Goal: Information Seeking & Learning: Learn about a topic

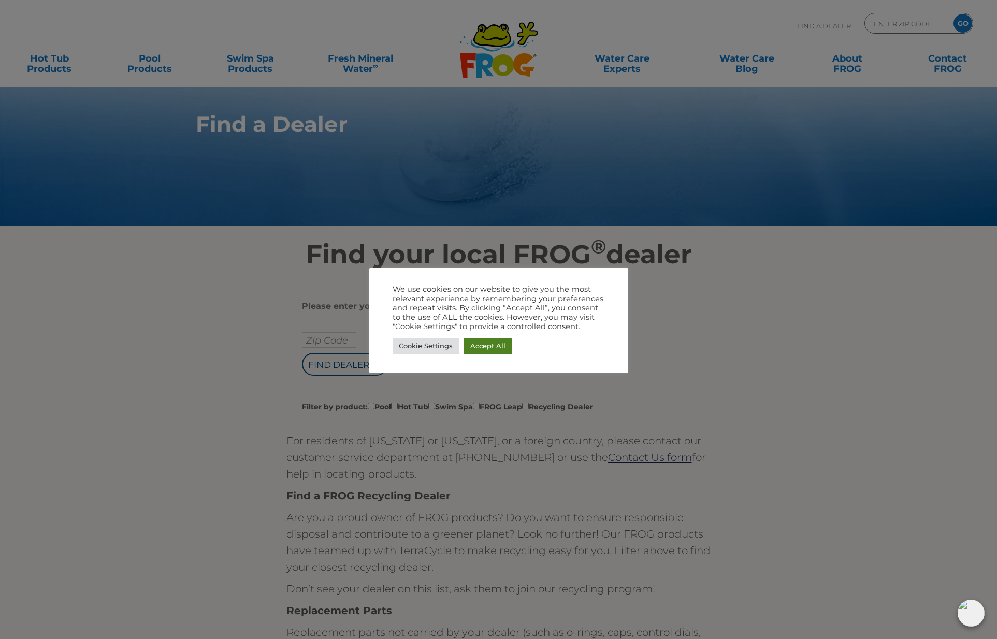
click at [492, 345] on link "Accept All" at bounding box center [488, 346] width 48 height 16
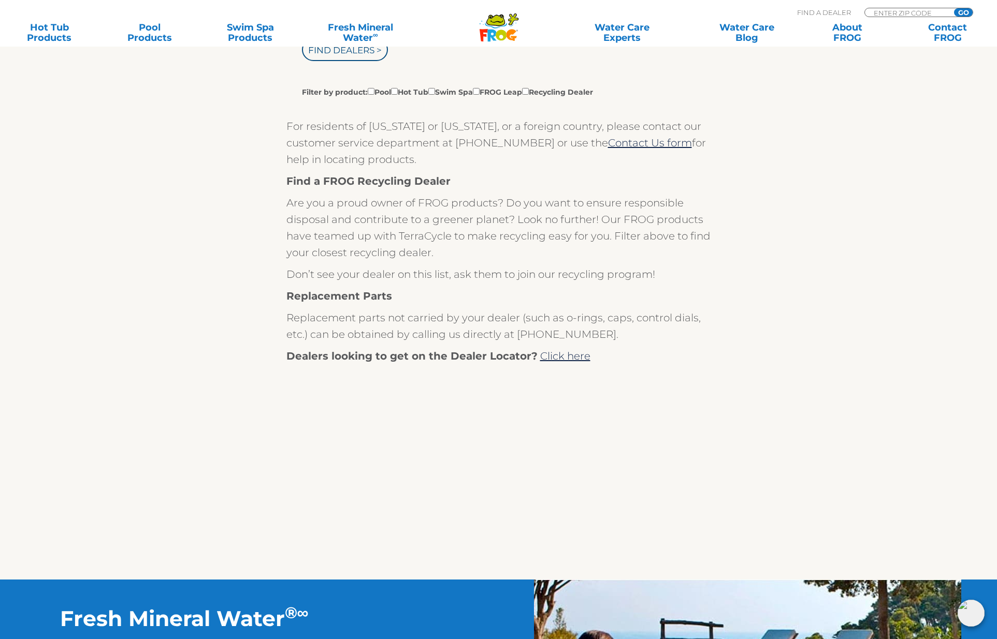
scroll to position [317, 0]
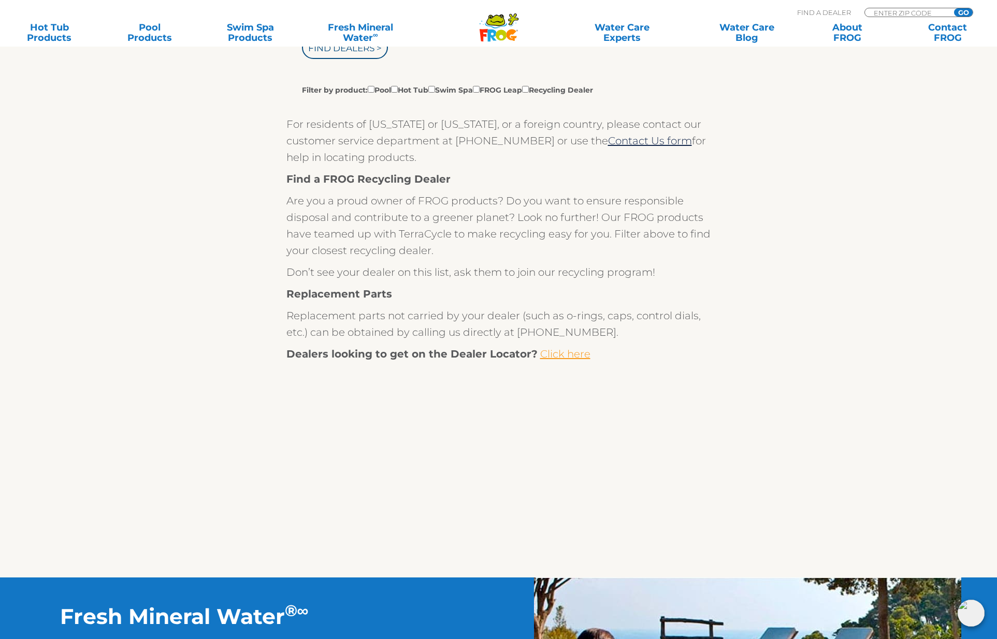
click at [559, 357] on link "Click here" at bounding box center [565, 354] width 50 height 12
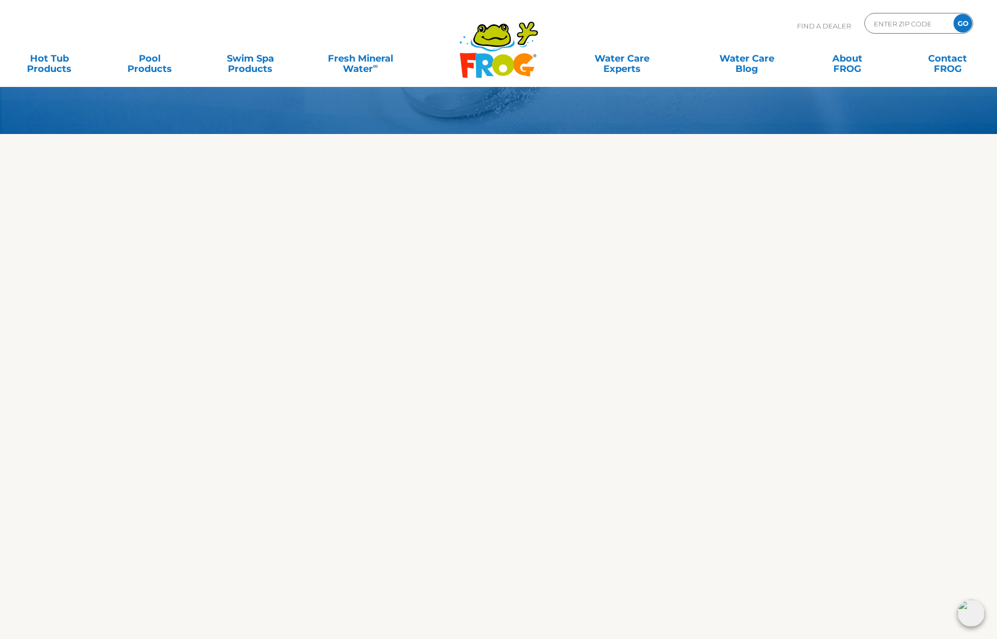
scroll to position [85, 0]
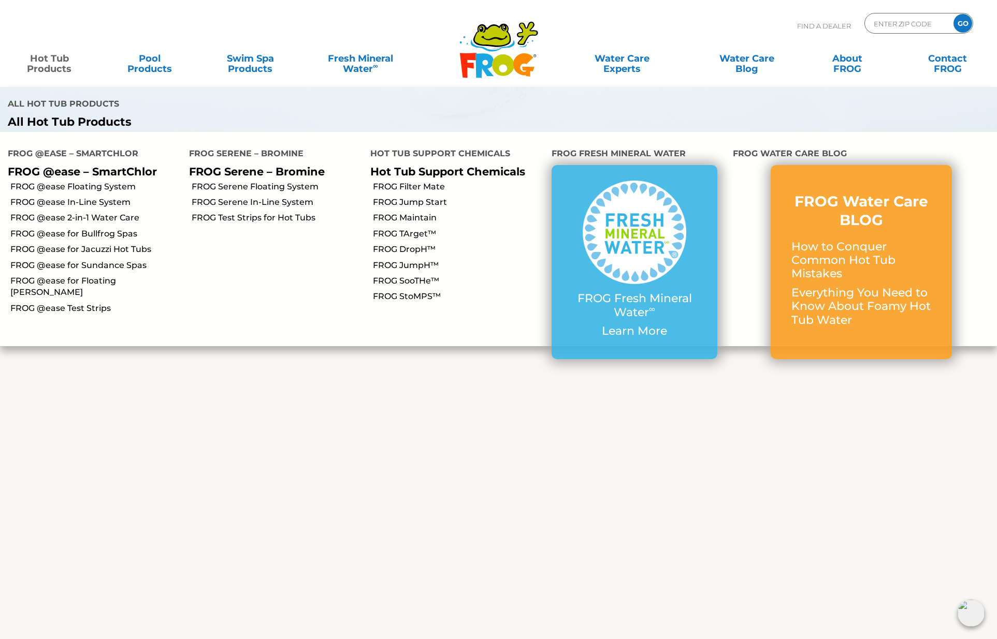
click at [66, 60] on link "Hot Tub Products" at bounding box center [49, 58] width 78 height 21
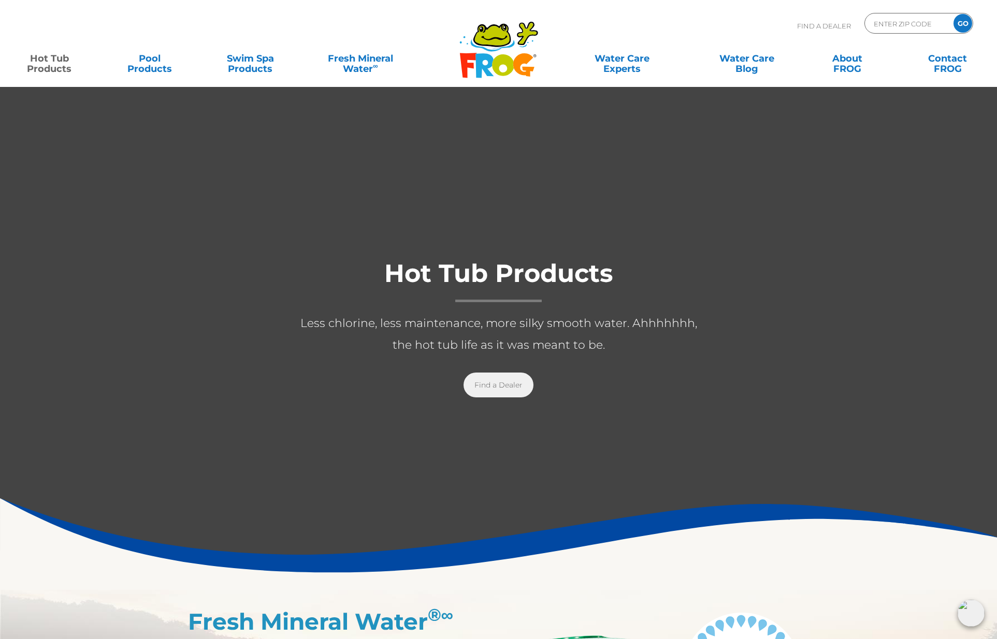
click at [517, 384] on link "Find a Dealer" at bounding box center [498, 385] width 70 height 25
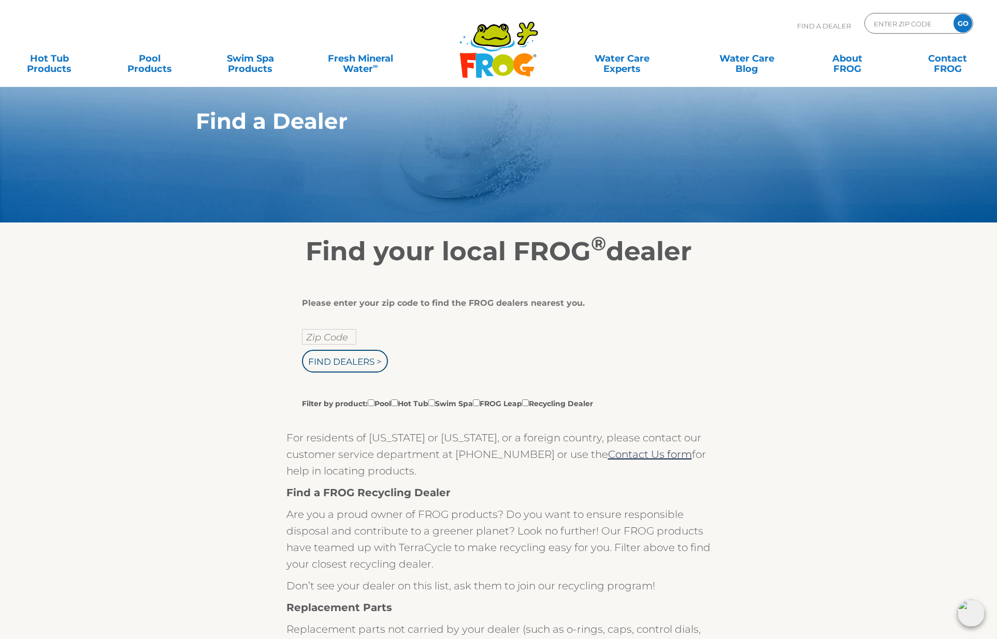
scroll to position [4, 0]
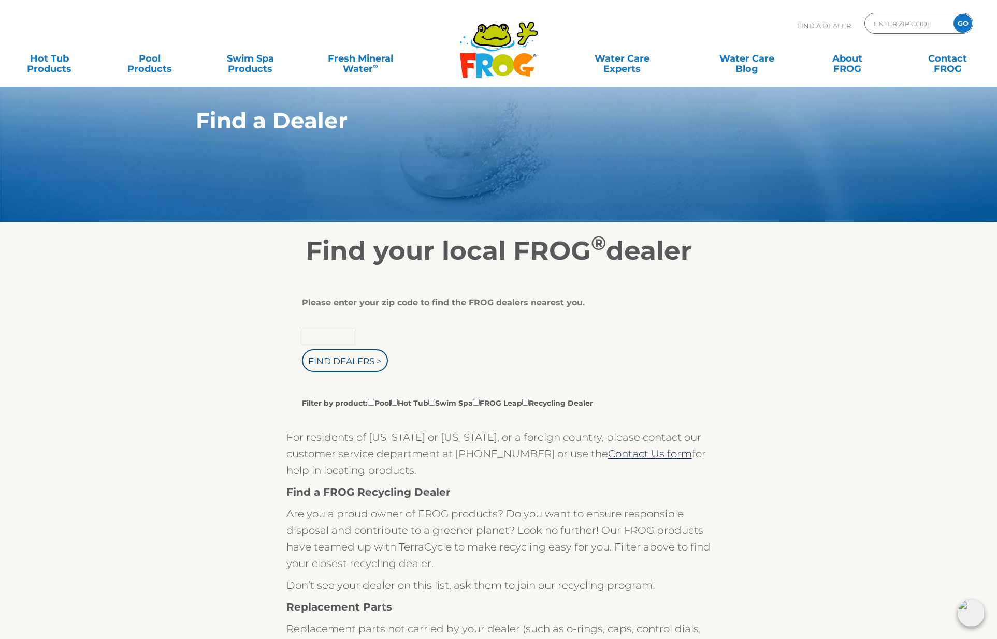
click at [318, 335] on input "text" at bounding box center [329, 337] width 54 height 16
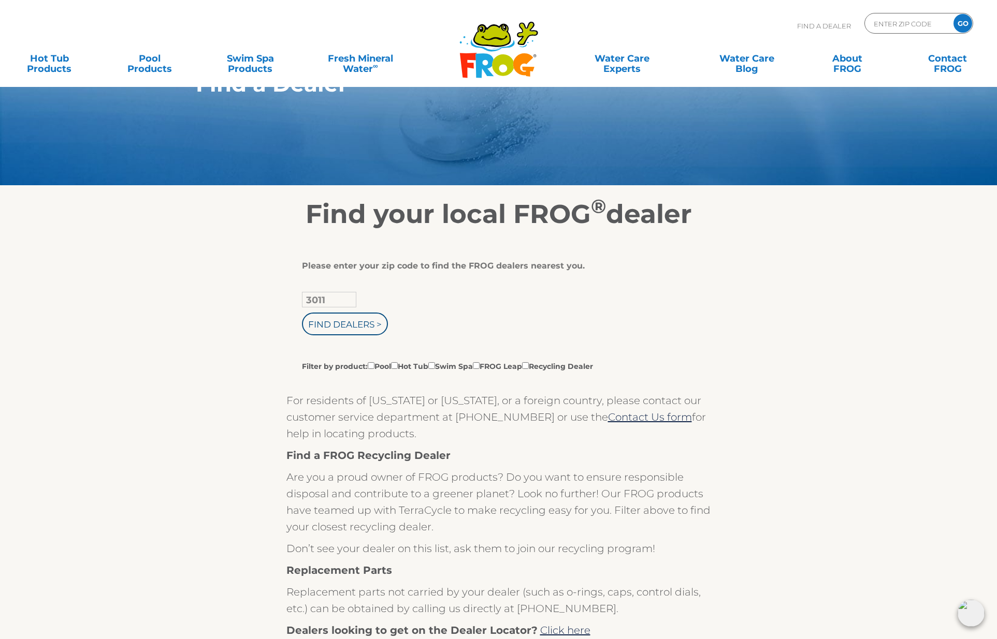
scroll to position [41, 0]
type input "30115"
click at [341, 321] on input "Find Dealers >" at bounding box center [345, 323] width 86 height 23
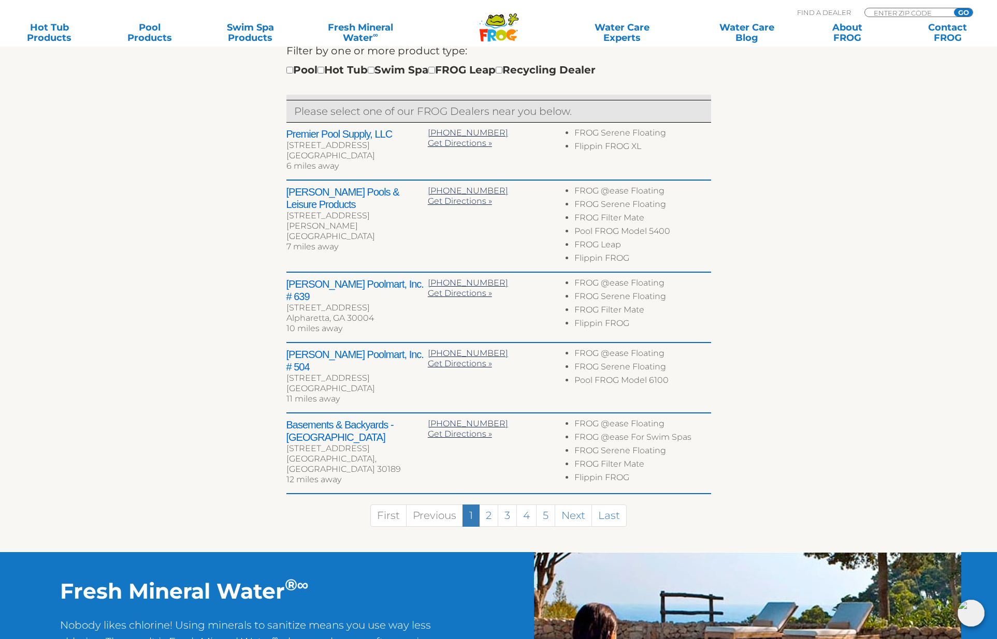
scroll to position [389, 0]
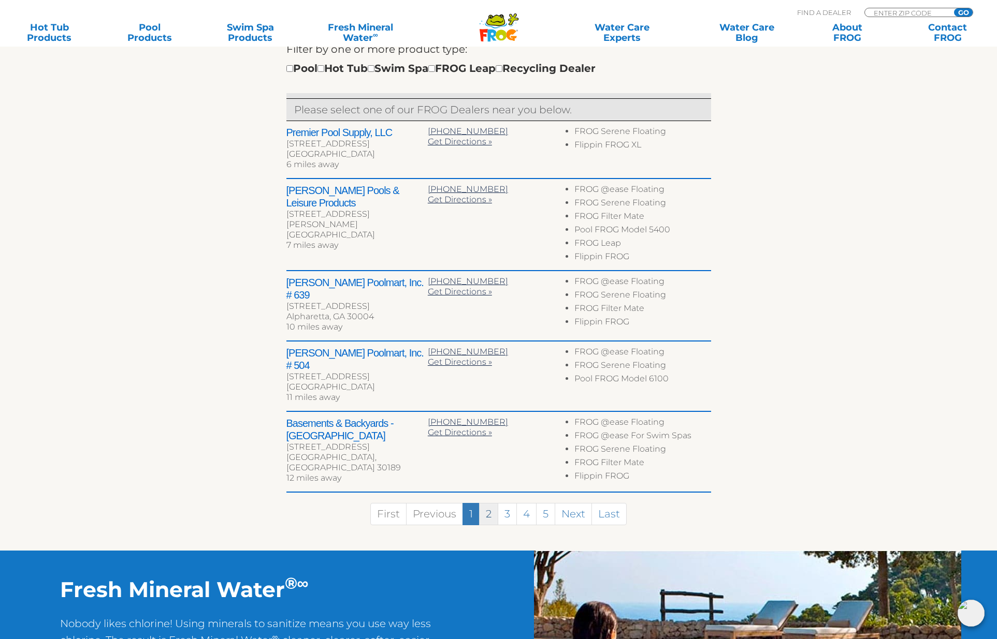
click at [494, 503] on link "2" at bounding box center [488, 514] width 19 height 22
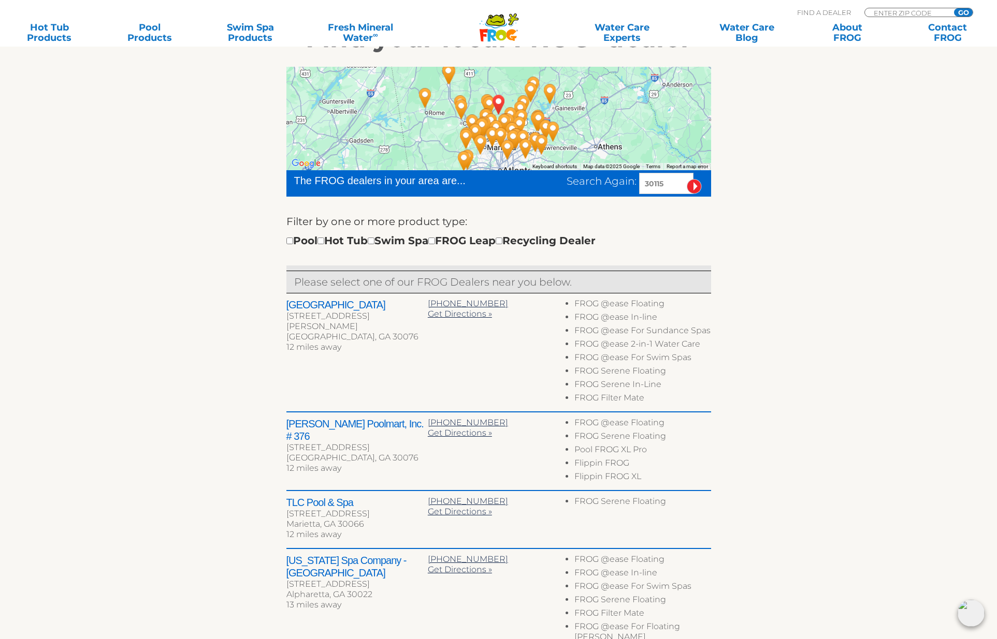
scroll to position [215, 0]
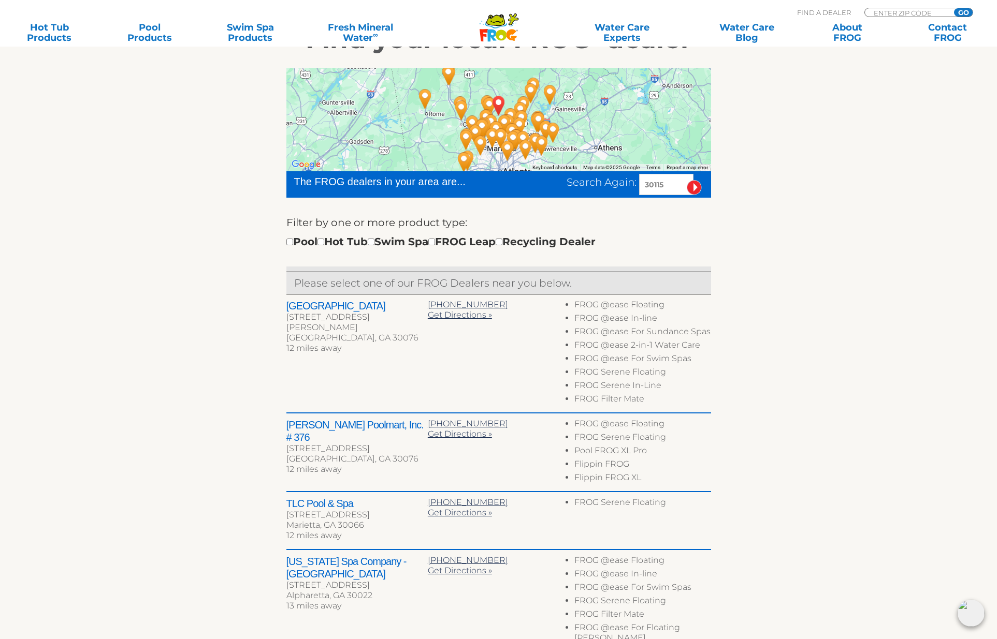
click at [324, 243] on input "checkbox" at bounding box center [320, 242] width 7 height 7
checkbox input "true"
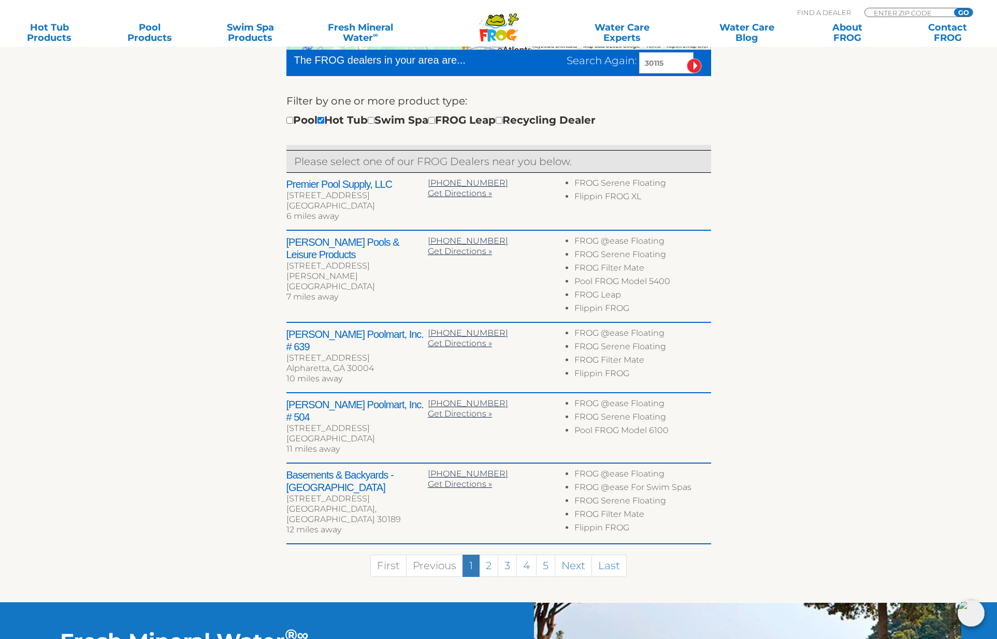
scroll to position [326, 0]
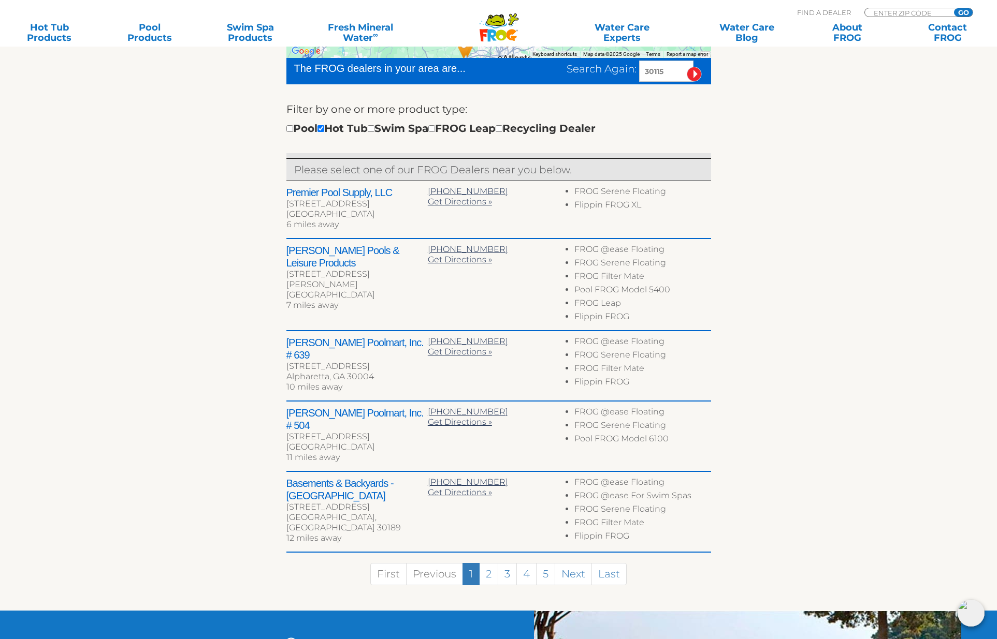
click at [492, 563] on link "2" at bounding box center [488, 574] width 19 height 22
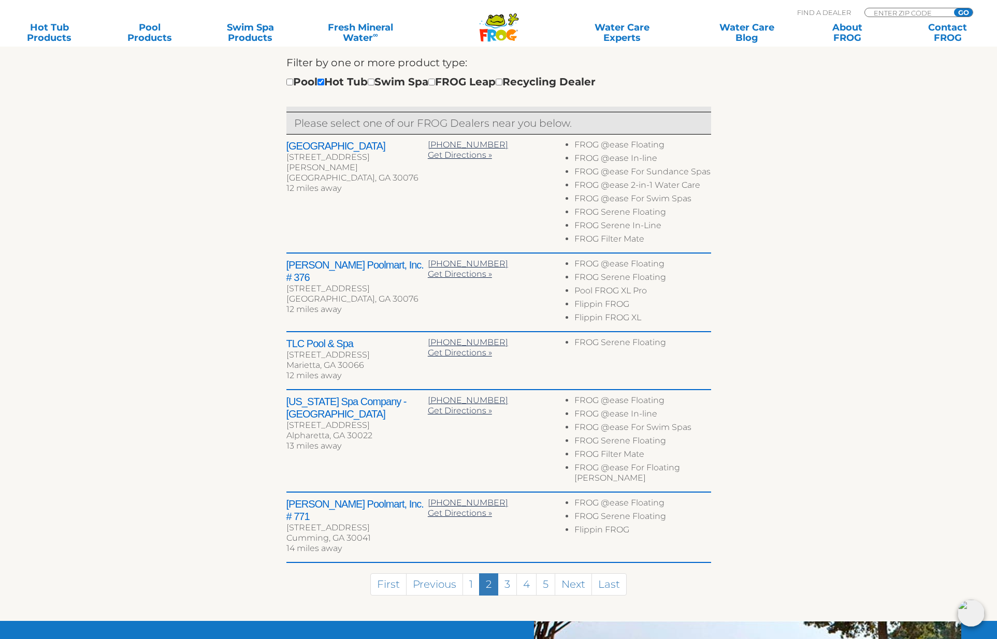
scroll to position [405, 0]
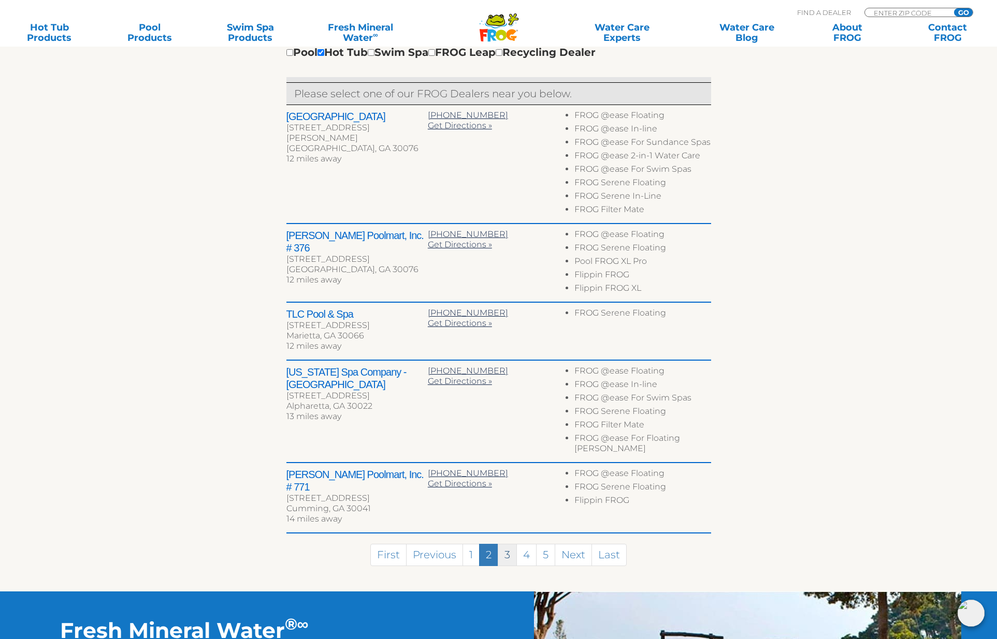
click at [504, 544] on link "3" at bounding box center [507, 555] width 19 height 22
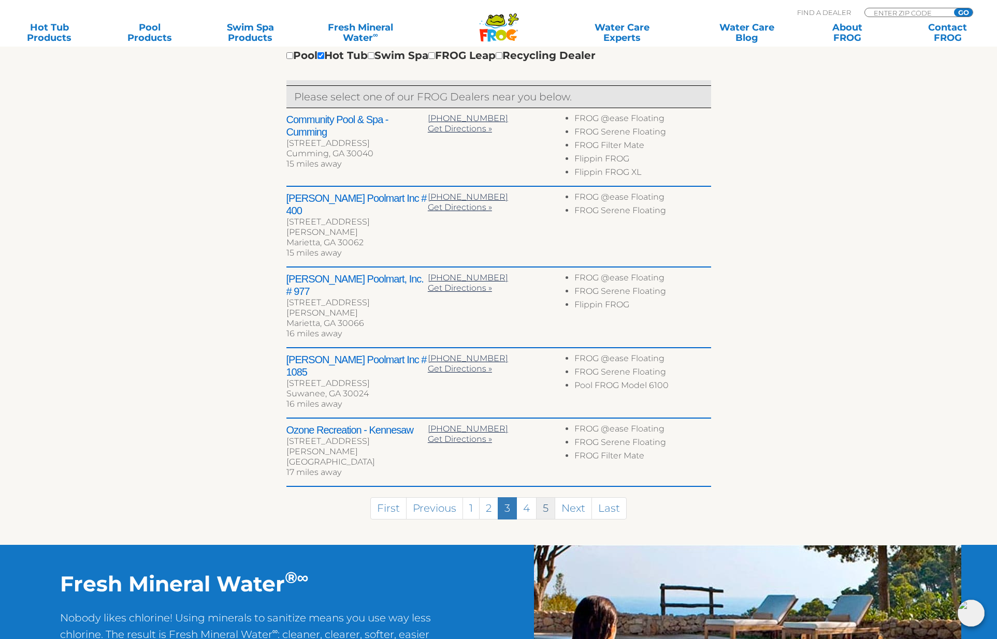
scroll to position [402, 0]
click at [529, 498] on link "4" at bounding box center [526, 509] width 20 height 22
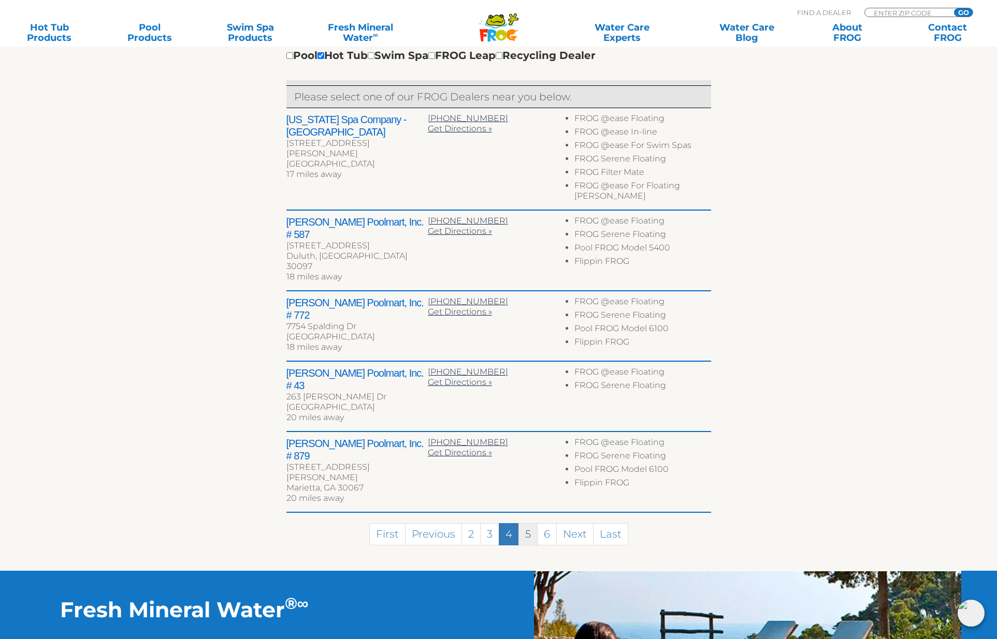
click at [532, 523] on link "5" at bounding box center [527, 534] width 19 height 22
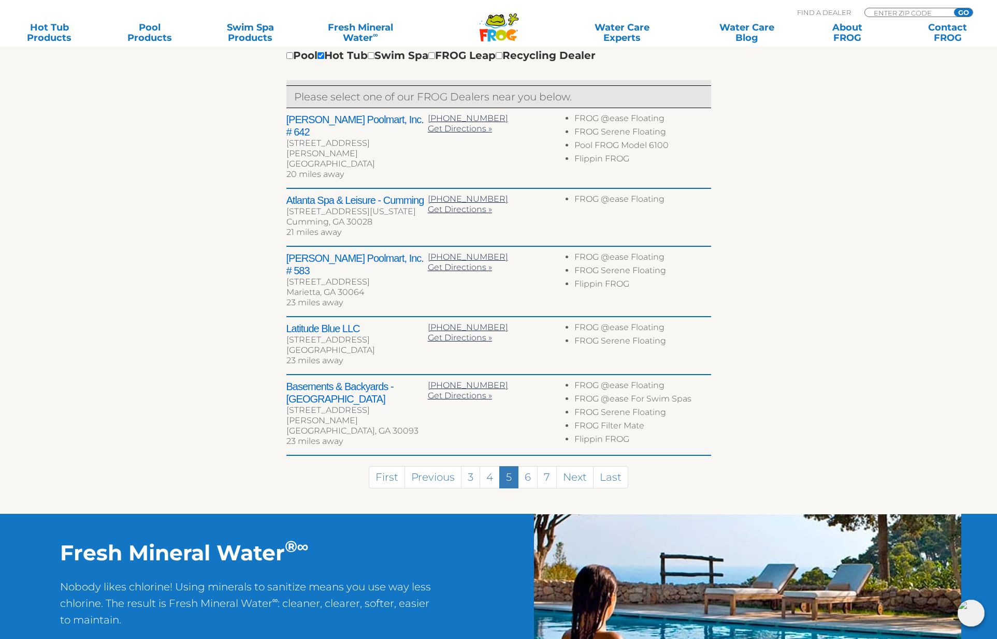
click at [531, 466] on link "6" at bounding box center [528, 477] width 20 height 22
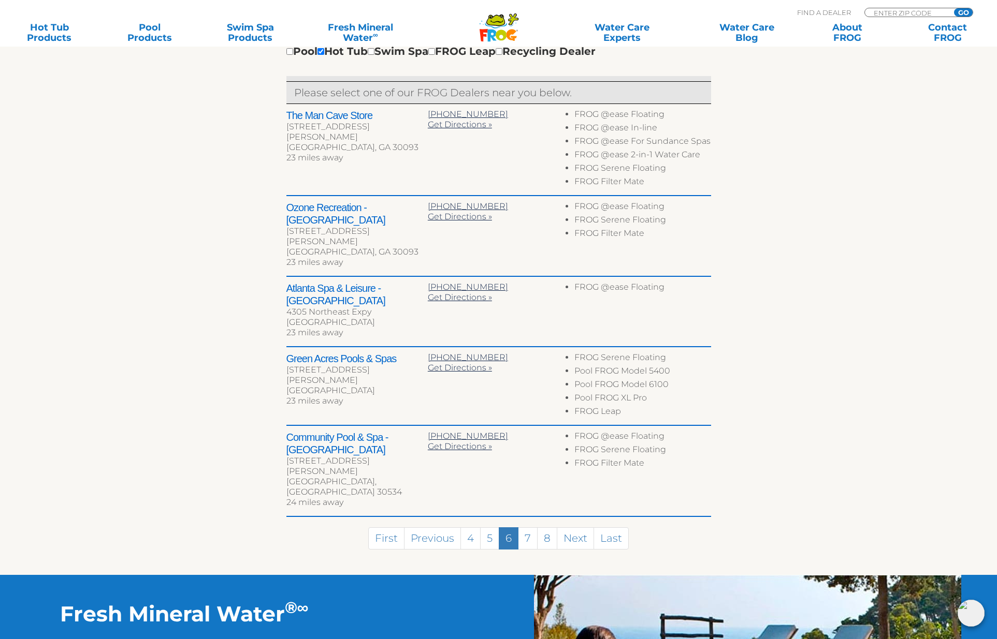
scroll to position [405, 0]
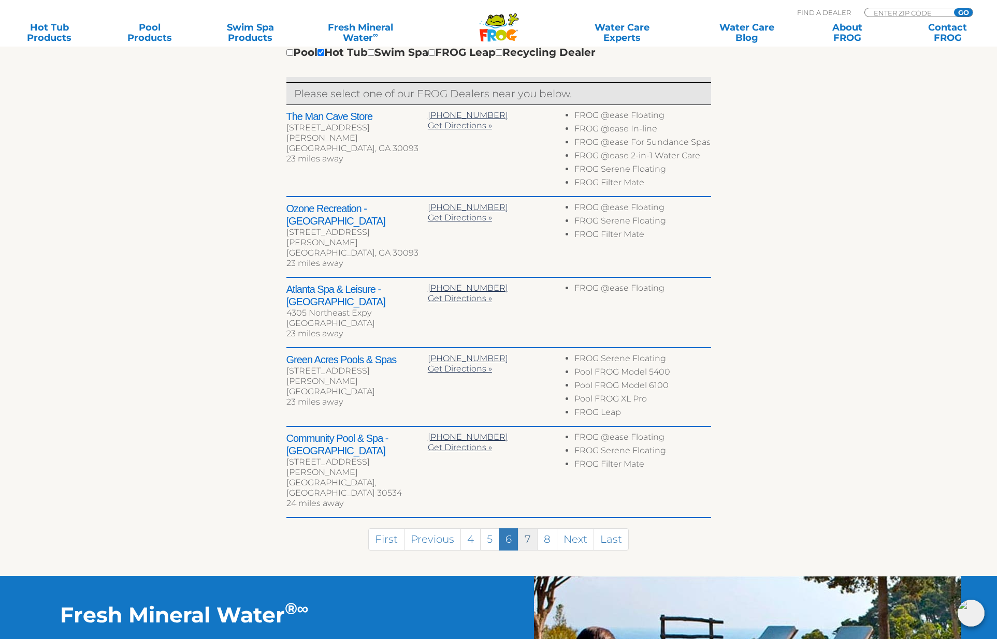
click at [526, 529] on link "7" at bounding box center [528, 540] width 20 height 22
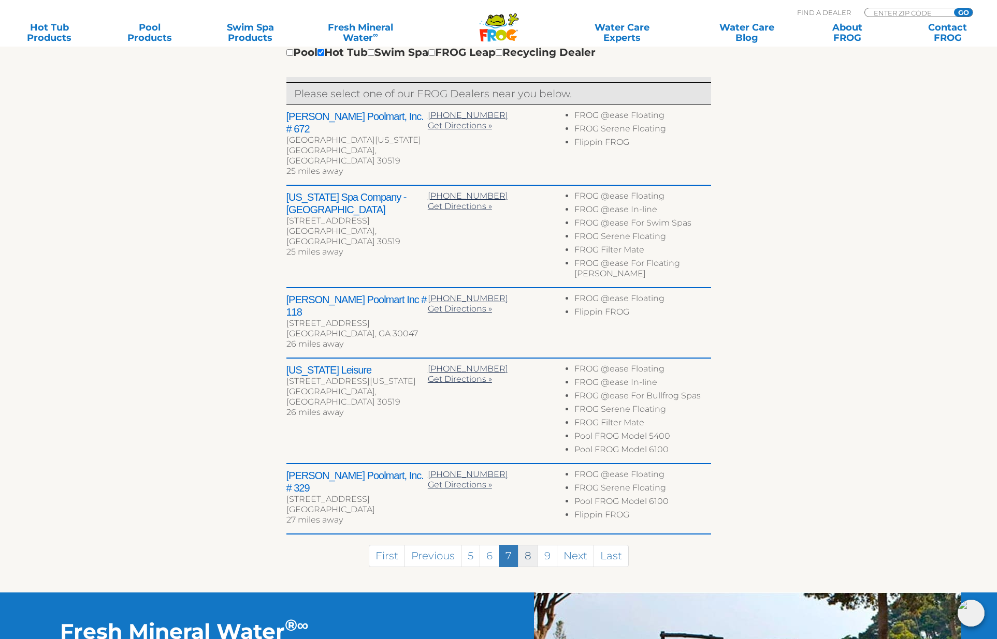
click at [532, 545] on link "8" at bounding box center [528, 556] width 20 height 22
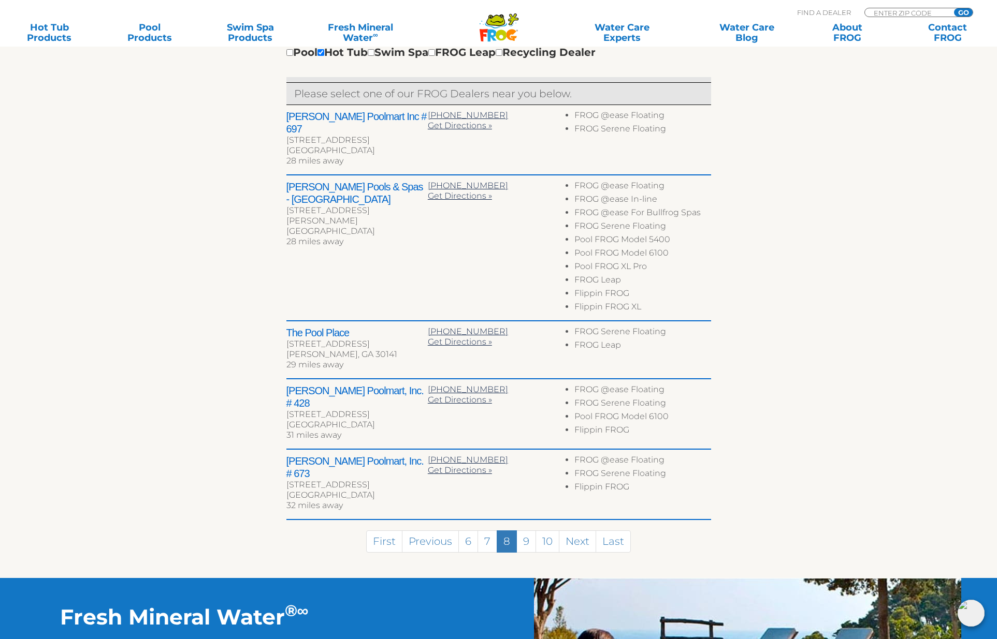
drag, startPoint x: 527, startPoint y: 511, endPoint x: 613, endPoint y: 472, distance: 95.0
click at [529, 531] on link "9" at bounding box center [526, 542] width 20 height 22
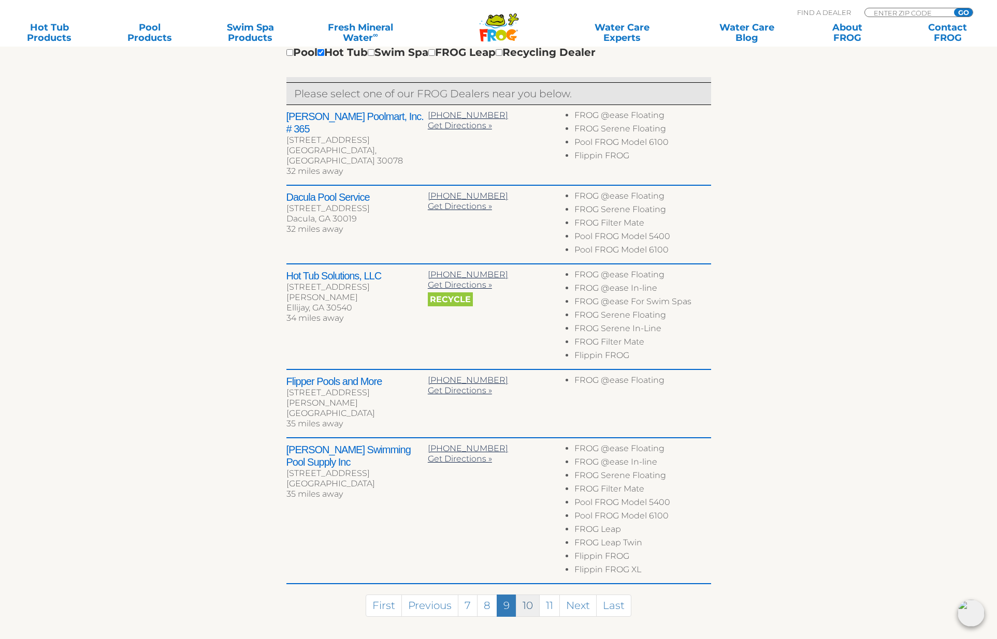
scroll to position [405, 1]
click at [528, 595] on link "10" at bounding box center [528, 606] width 24 height 22
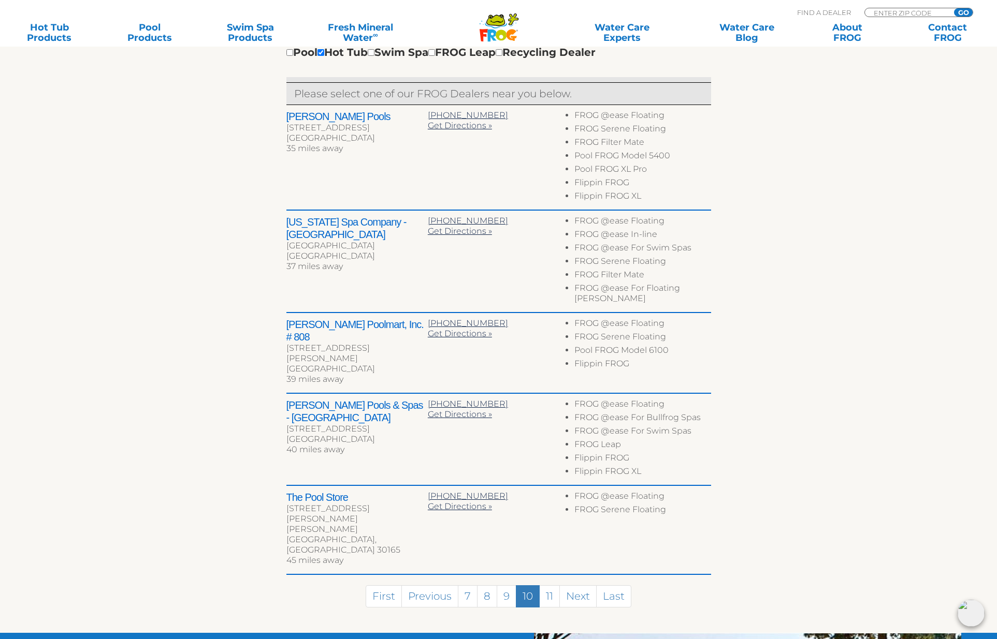
scroll to position [405, 0]
click at [58, 27] on link "Hot Tub Products" at bounding box center [49, 32] width 78 height 21
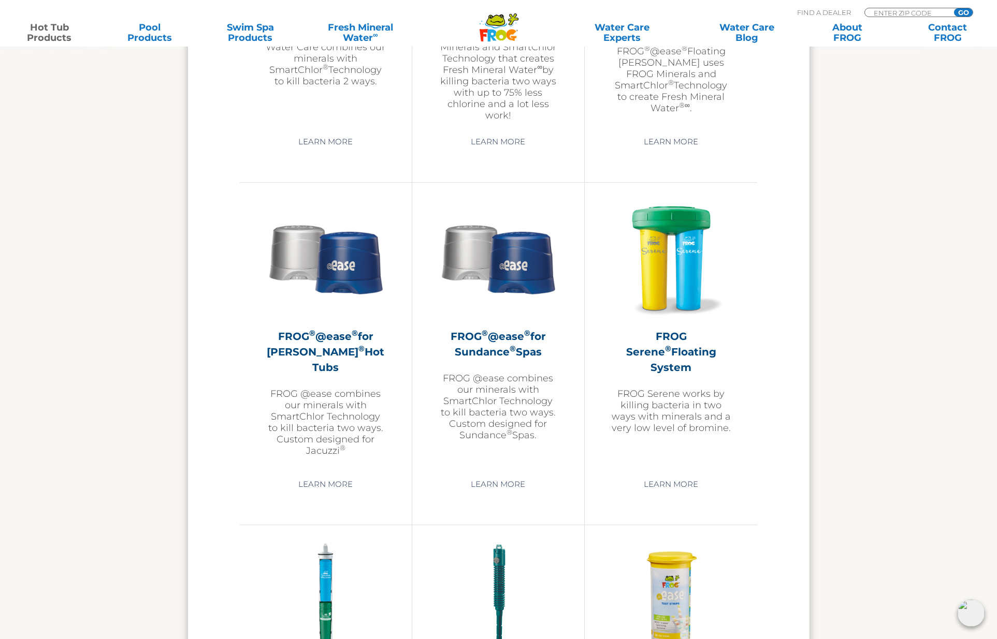
scroll to position [1716, 0]
click at [510, 347] on h2 "FROG ® @ease ® for Sundance ® Spas" at bounding box center [498, 343] width 120 height 31
